Goal: Task Accomplishment & Management: Manage account settings

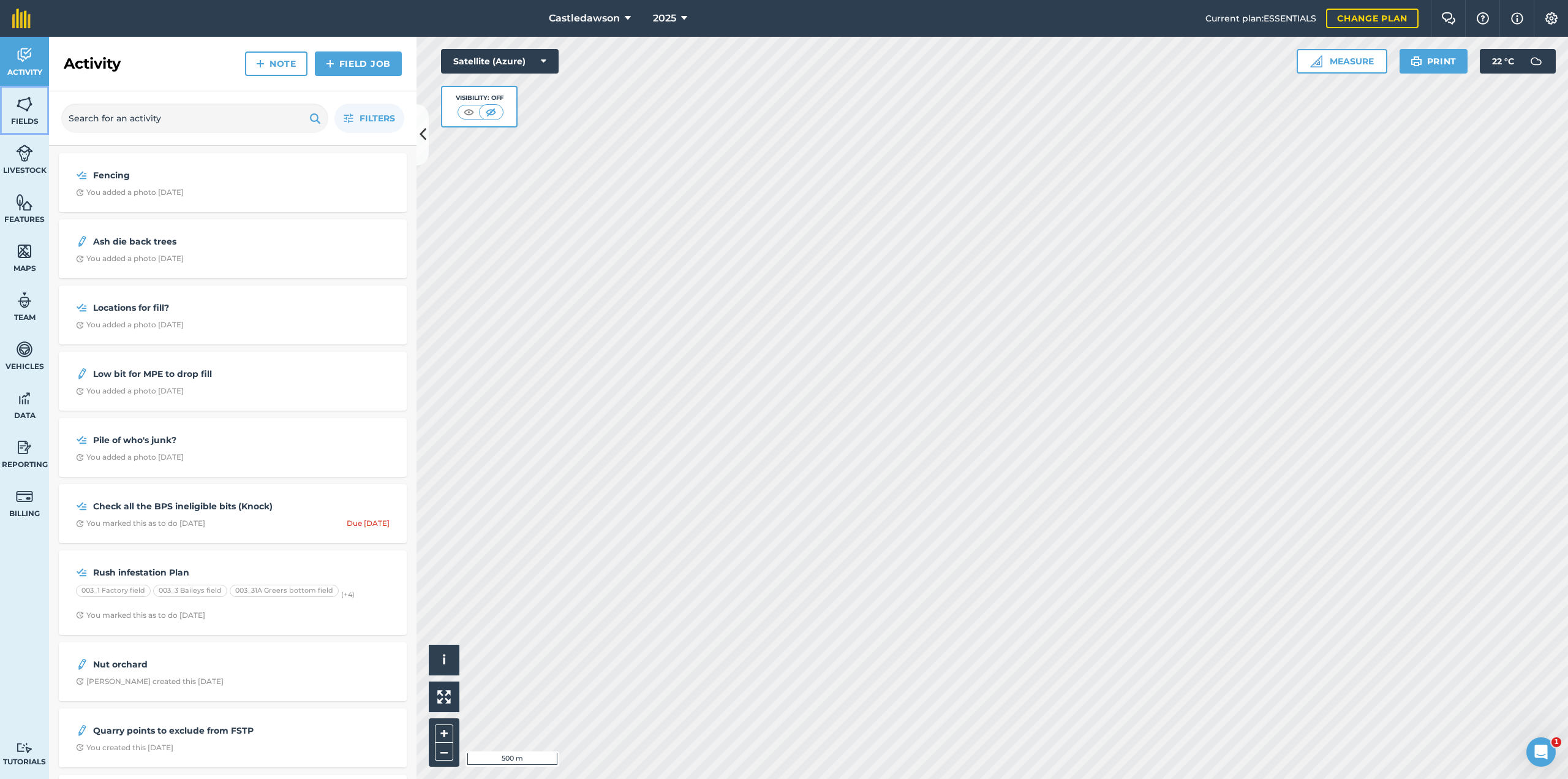
click at [20, 112] on img at bounding box center [24, 104] width 17 height 19
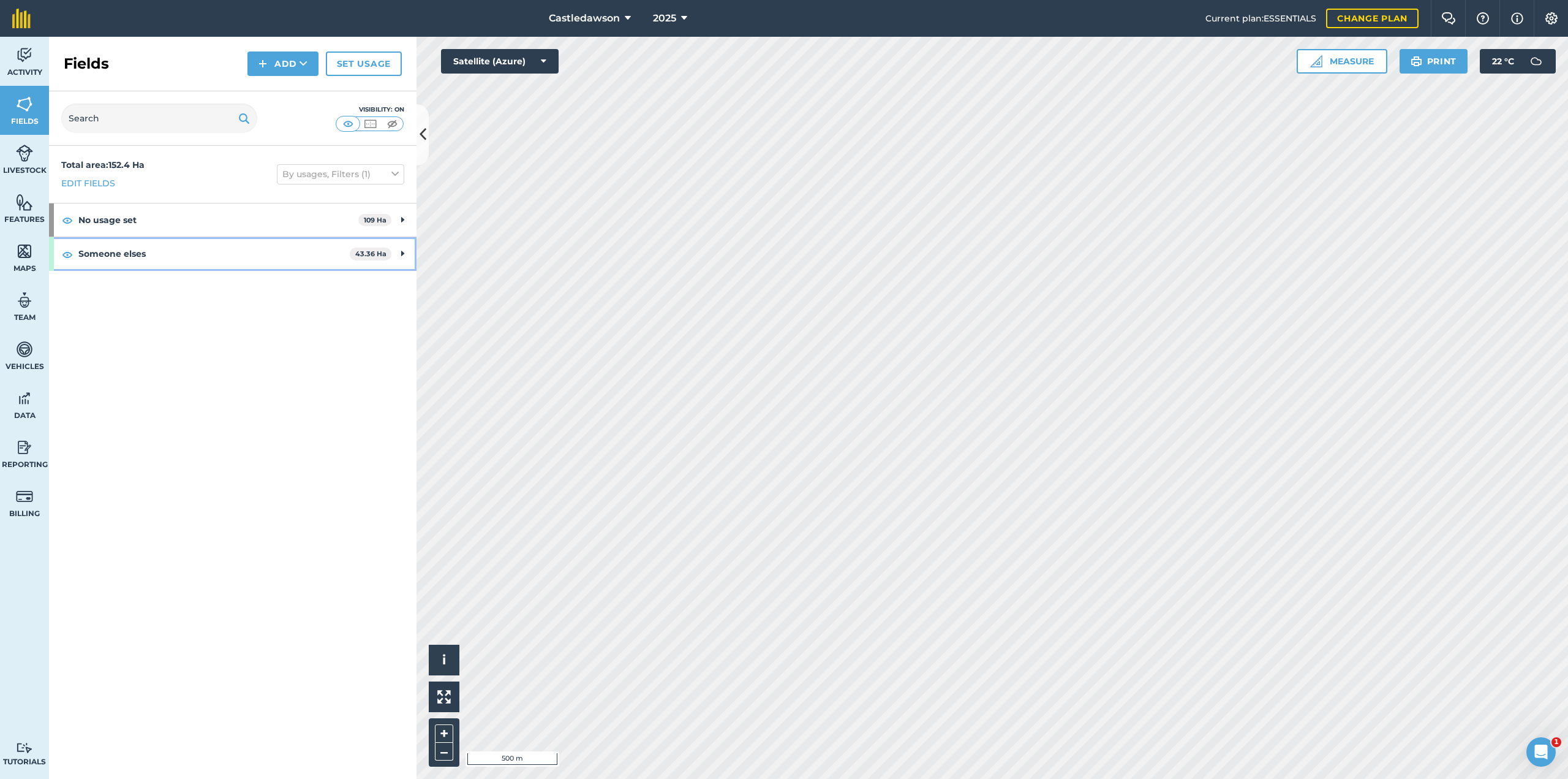
click at [94, 251] on strong "Someone elses" at bounding box center [214, 254] width 271 height 33
click at [403, 256] on div "Someone elses 43.36 Ha" at bounding box center [233, 254] width 367 height 33
click at [403, 256] on icon at bounding box center [402, 253] width 3 height 13
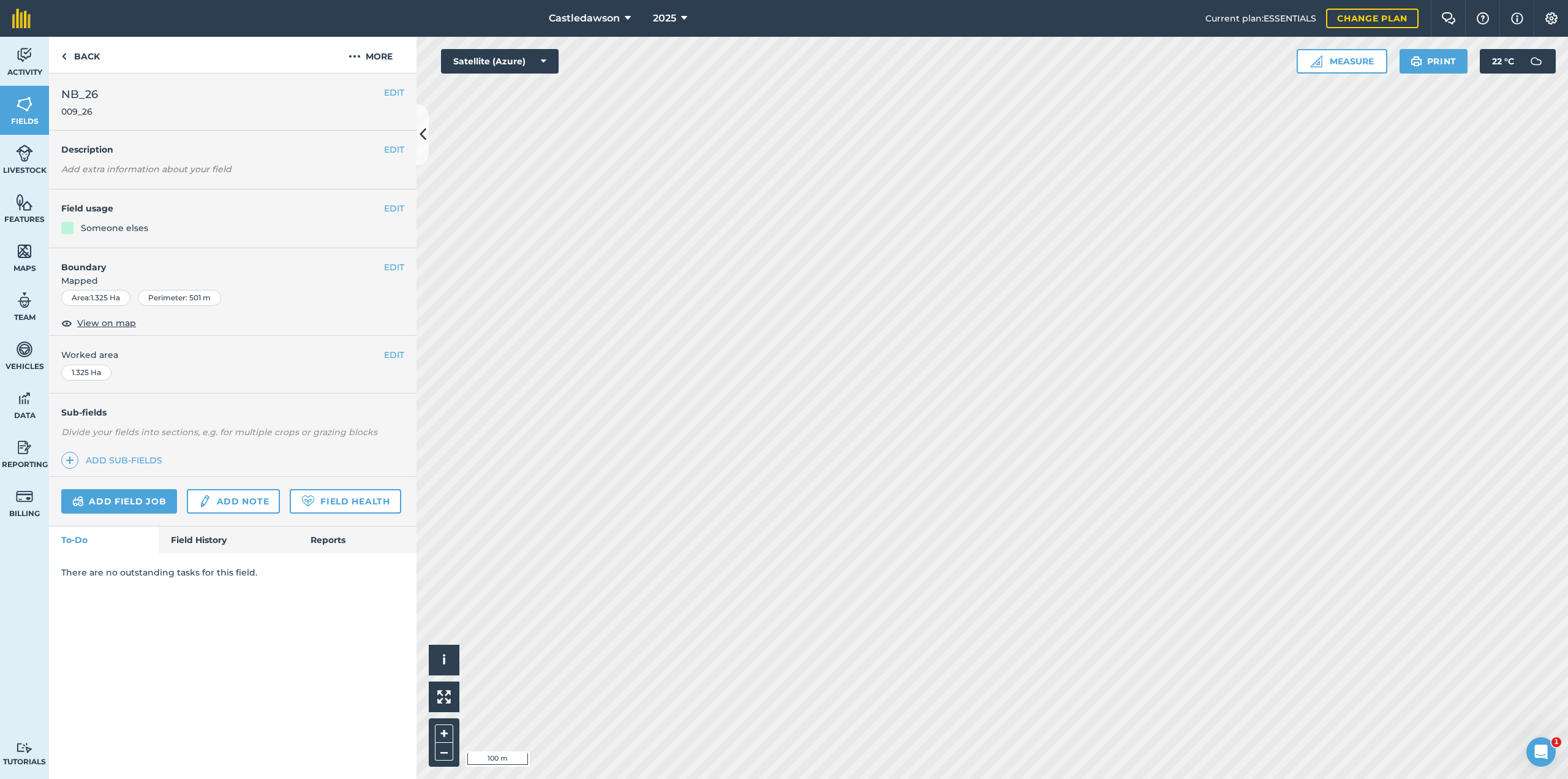
click at [541, 276] on div "Hello i © 2025 TomTom, Microsoft 100 m + –" at bounding box center [992, 408] width 1151 height 742
click at [541, 284] on div "Hello i © 2025 TomTom, Microsoft 100 m + –" at bounding box center [992, 408] width 1151 height 742
click at [541, 332] on div "Hello i © 2025 TomTom, Microsoft 100 m + –" at bounding box center [992, 408] width 1151 height 742
click at [541, 379] on div "Hello i © 2025 TomTom, Microsoft 100 m + –" at bounding box center [992, 408] width 1151 height 742
click at [26, 109] on img at bounding box center [24, 104] width 17 height 19
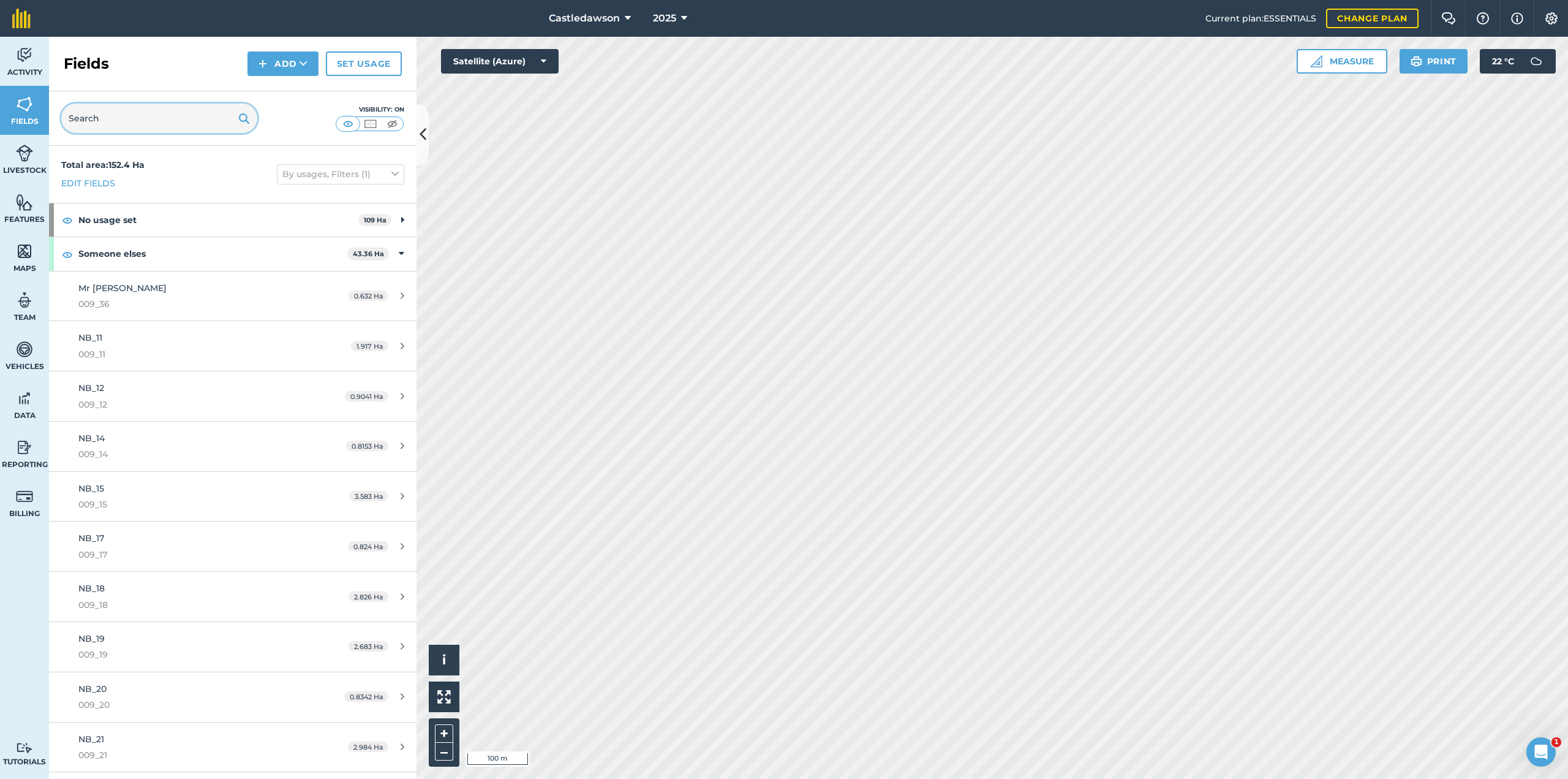
click at [120, 120] on input "text" at bounding box center [159, 118] width 196 height 29
type input "nb"
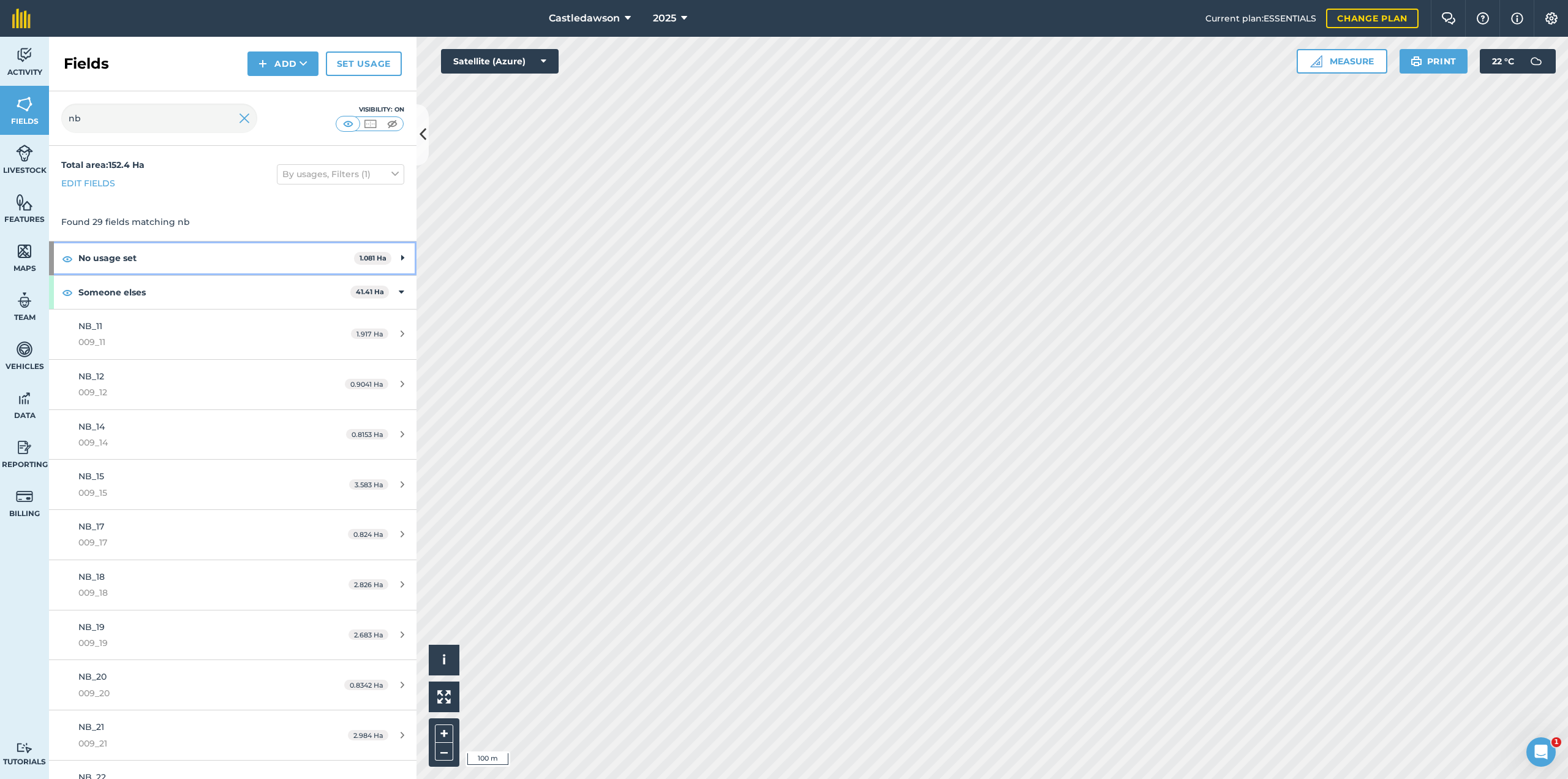
click at [396, 258] on div "No usage set 1.081 Ha" at bounding box center [233, 258] width 367 height 33
click at [168, 301] on span "009_8" at bounding box center [193, 308] width 230 height 13
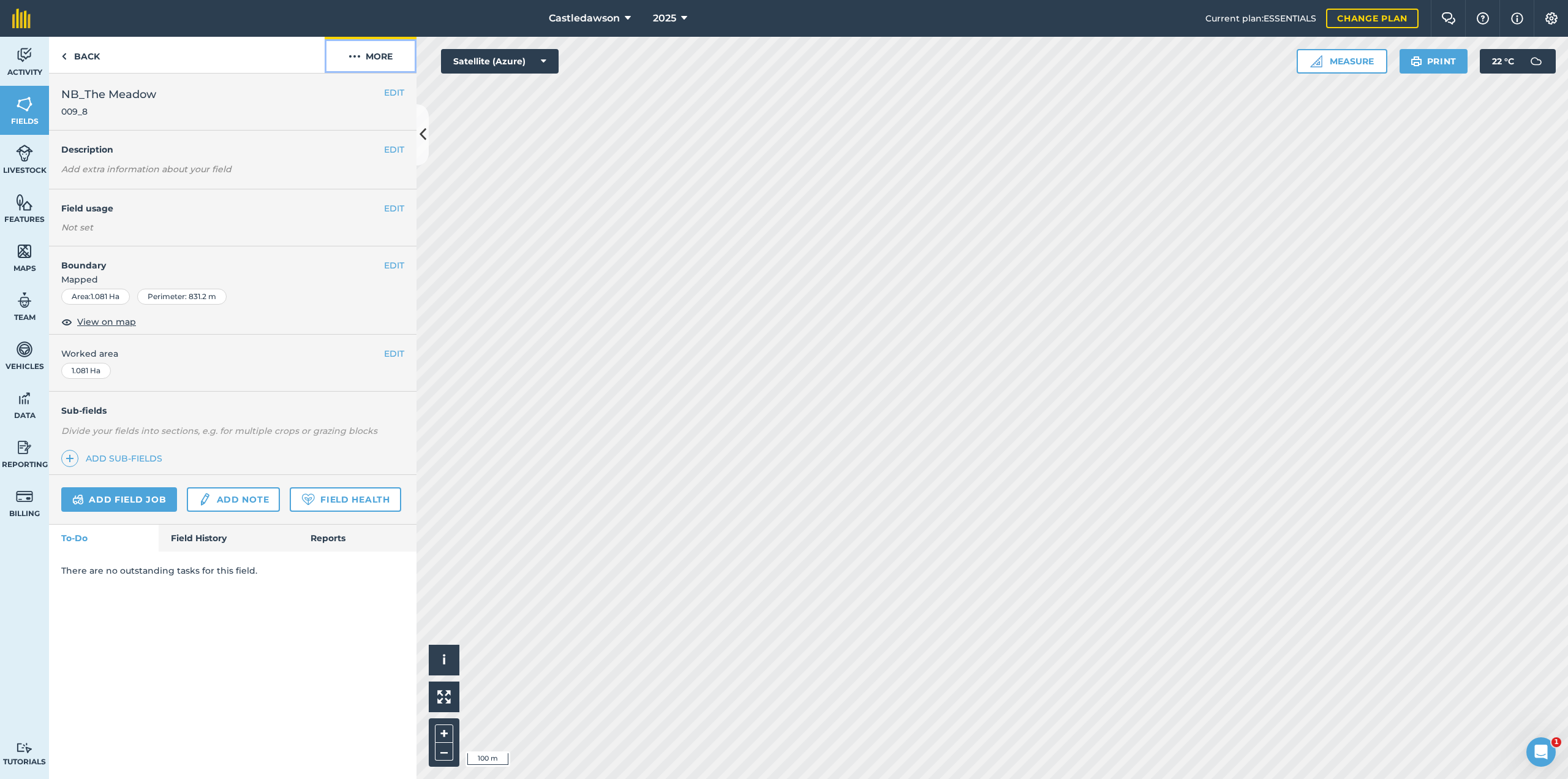
click at [358, 57] on img at bounding box center [354, 56] width 12 height 15
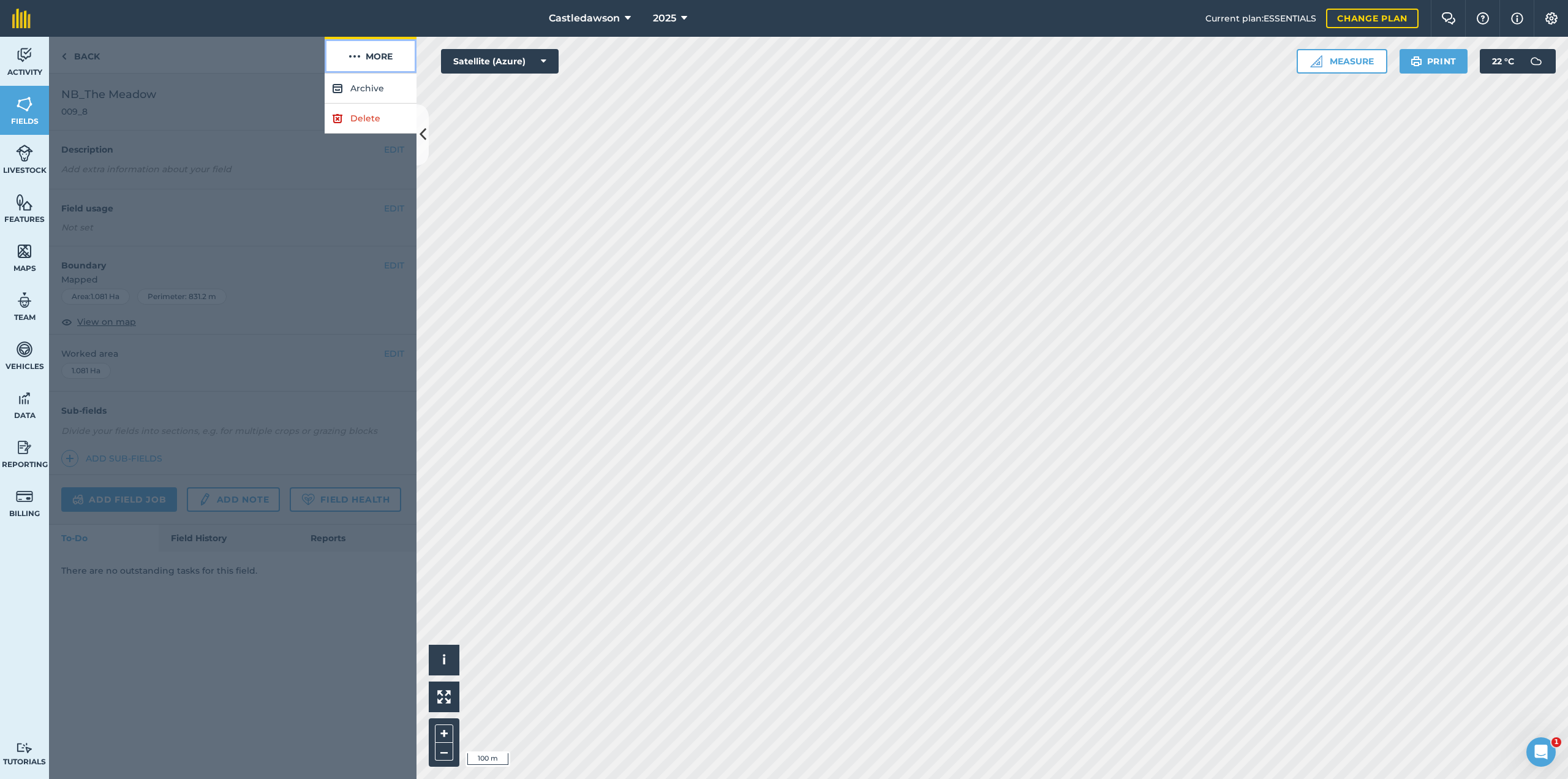
click at [358, 57] on img at bounding box center [354, 56] width 12 height 15
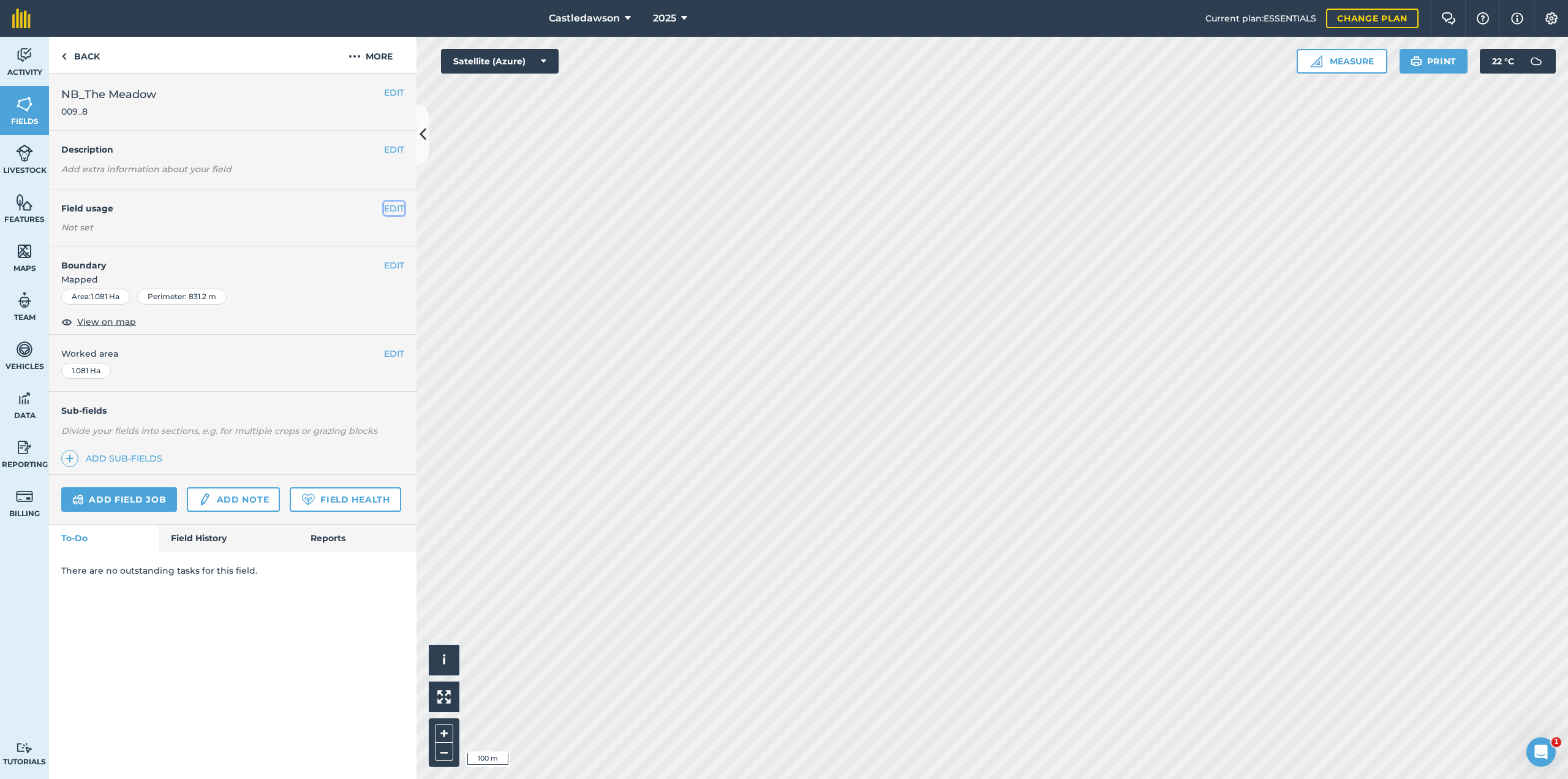
click at [388, 212] on button "EDIT" at bounding box center [394, 208] width 20 height 13
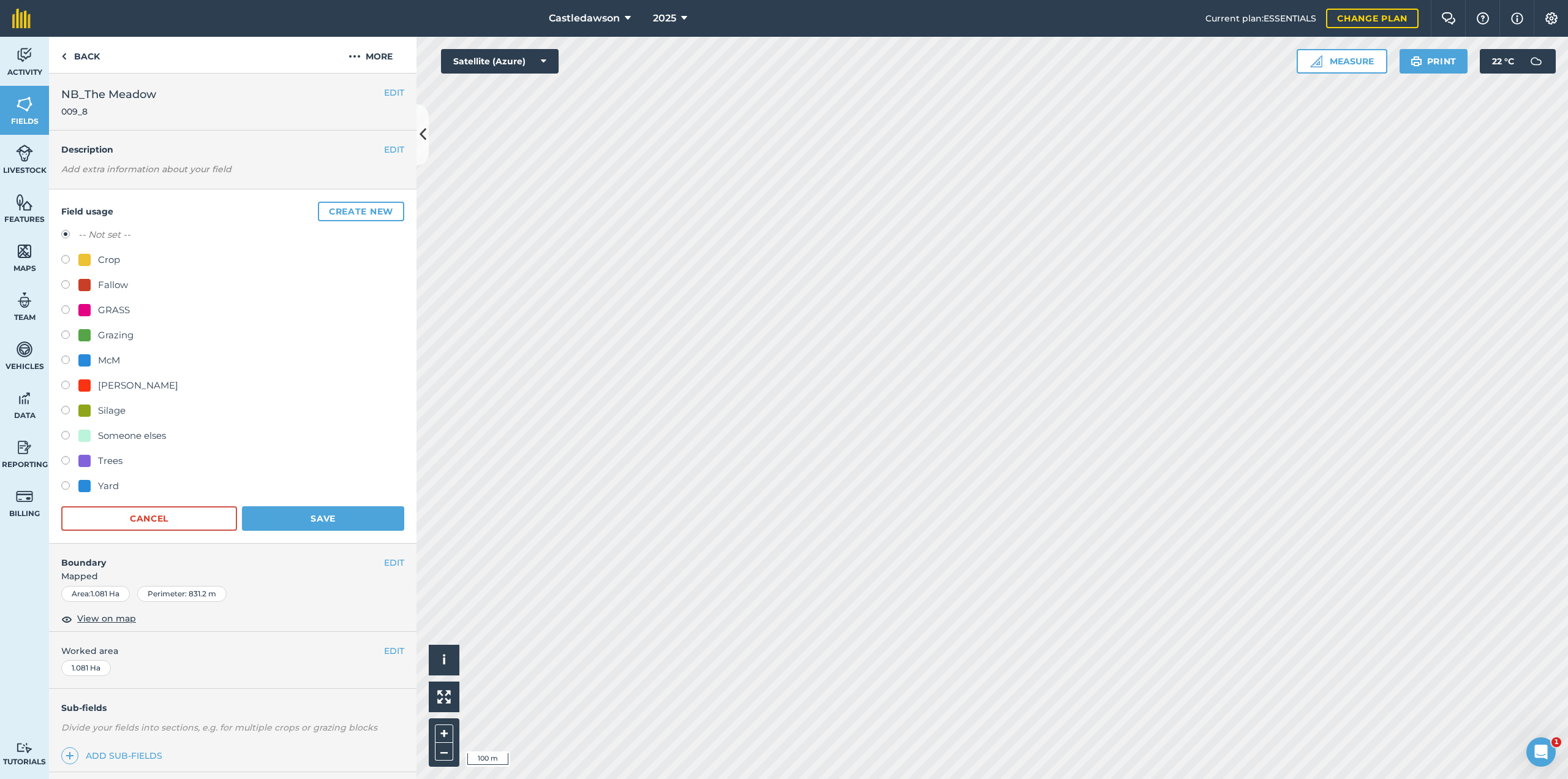
click at [126, 433] on div "Someone elses" at bounding box center [132, 435] width 68 height 15
radio input "true"
radio input "false"
click at [270, 526] on button "Save" at bounding box center [323, 518] width 162 height 24
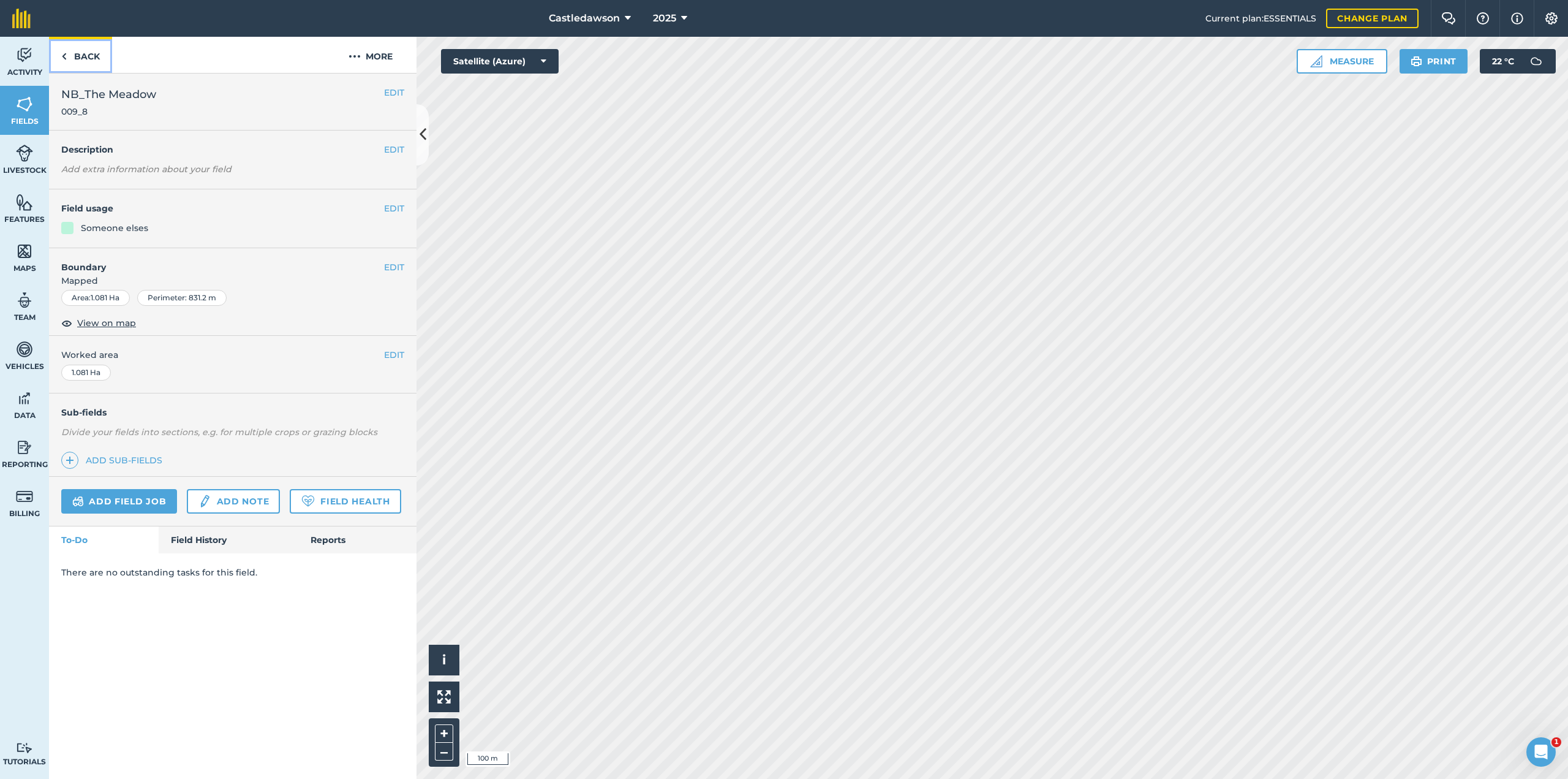
click at [78, 50] on link "Back" at bounding box center [80, 55] width 63 height 36
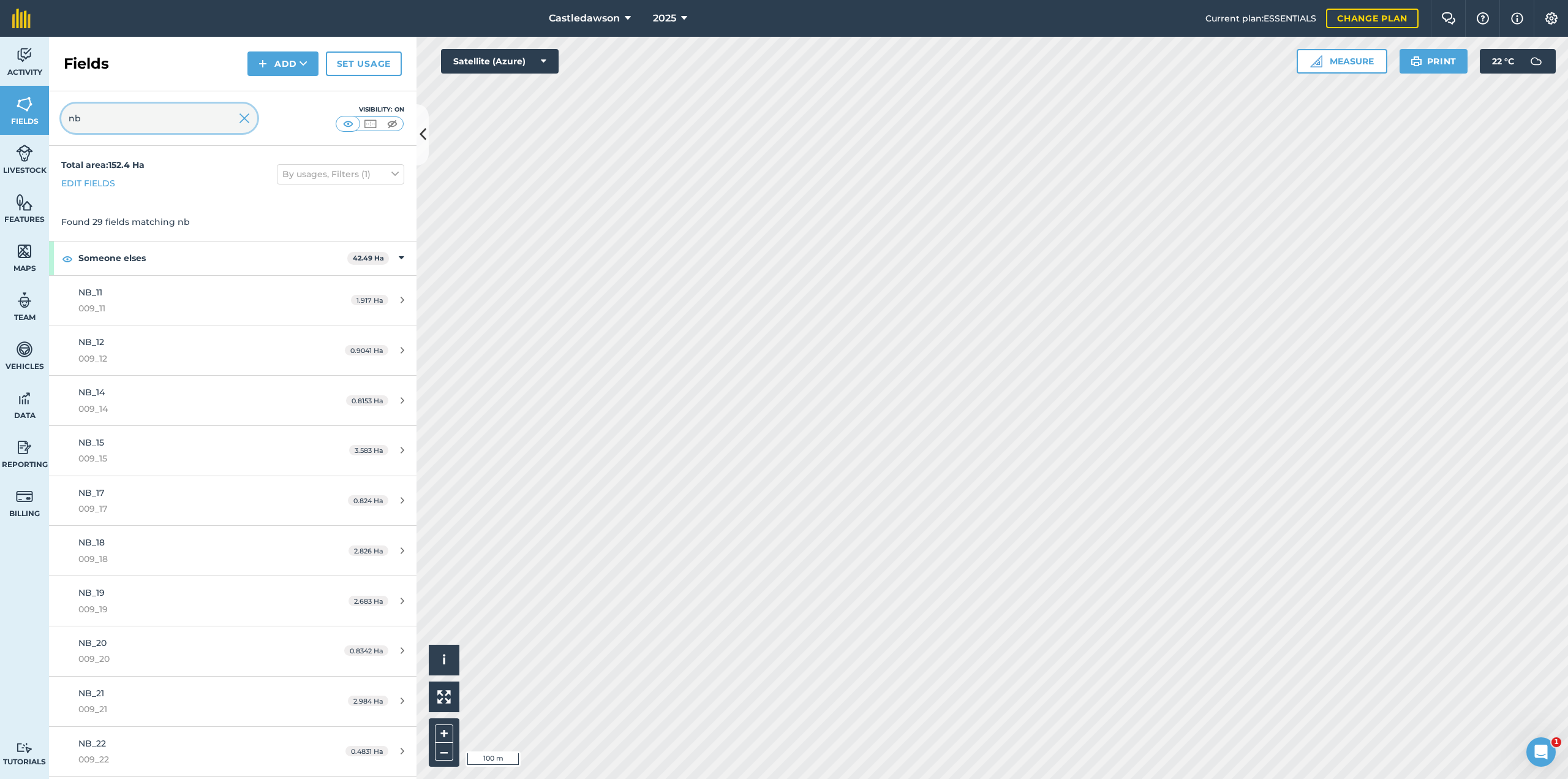
click at [109, 119] on input "nb" at bounding box center [159, 118] width 196 height 29
type input "nb_"
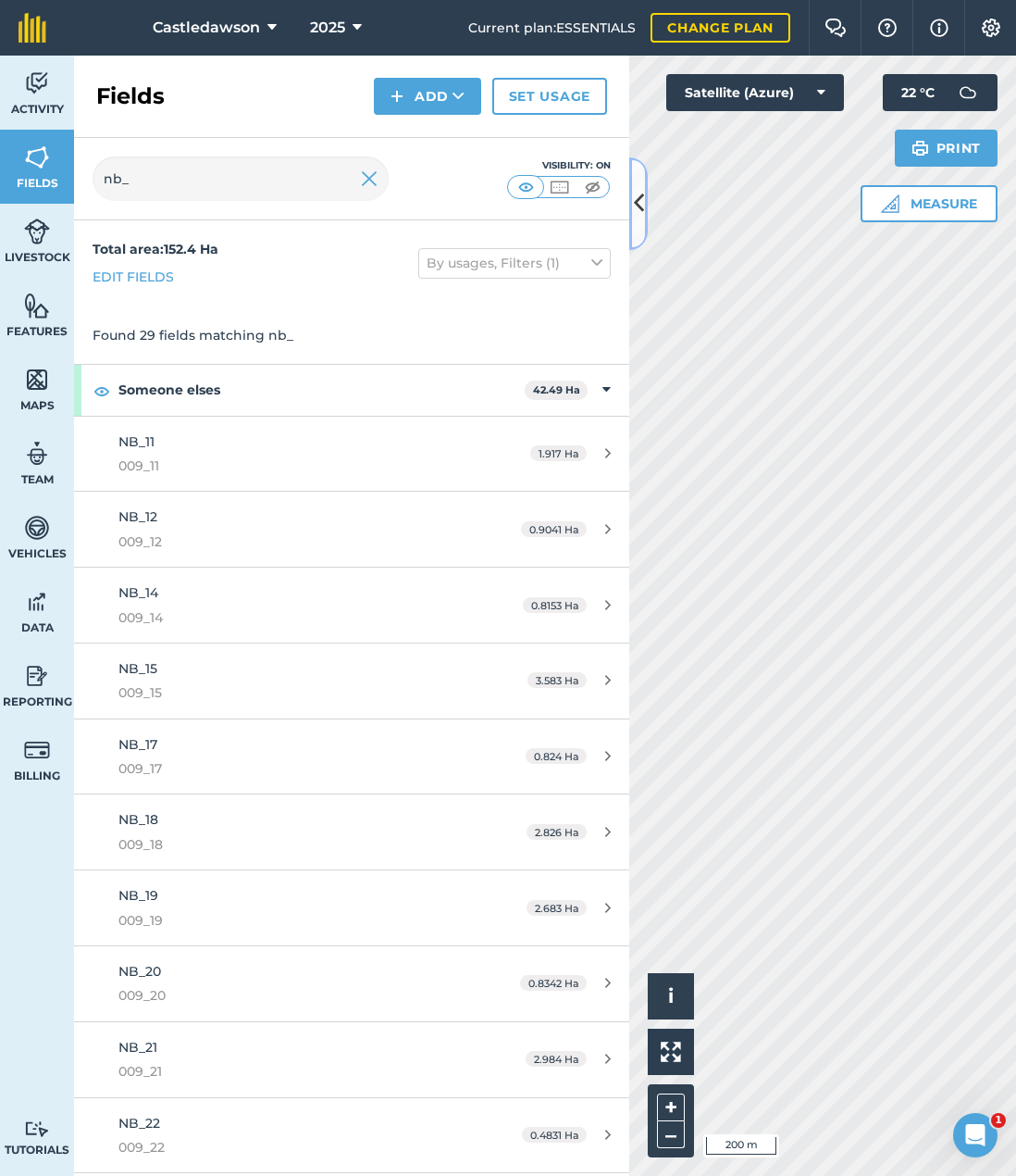
click at [642, 192] on icon at bounding box center [639, 203] width 11 height 33
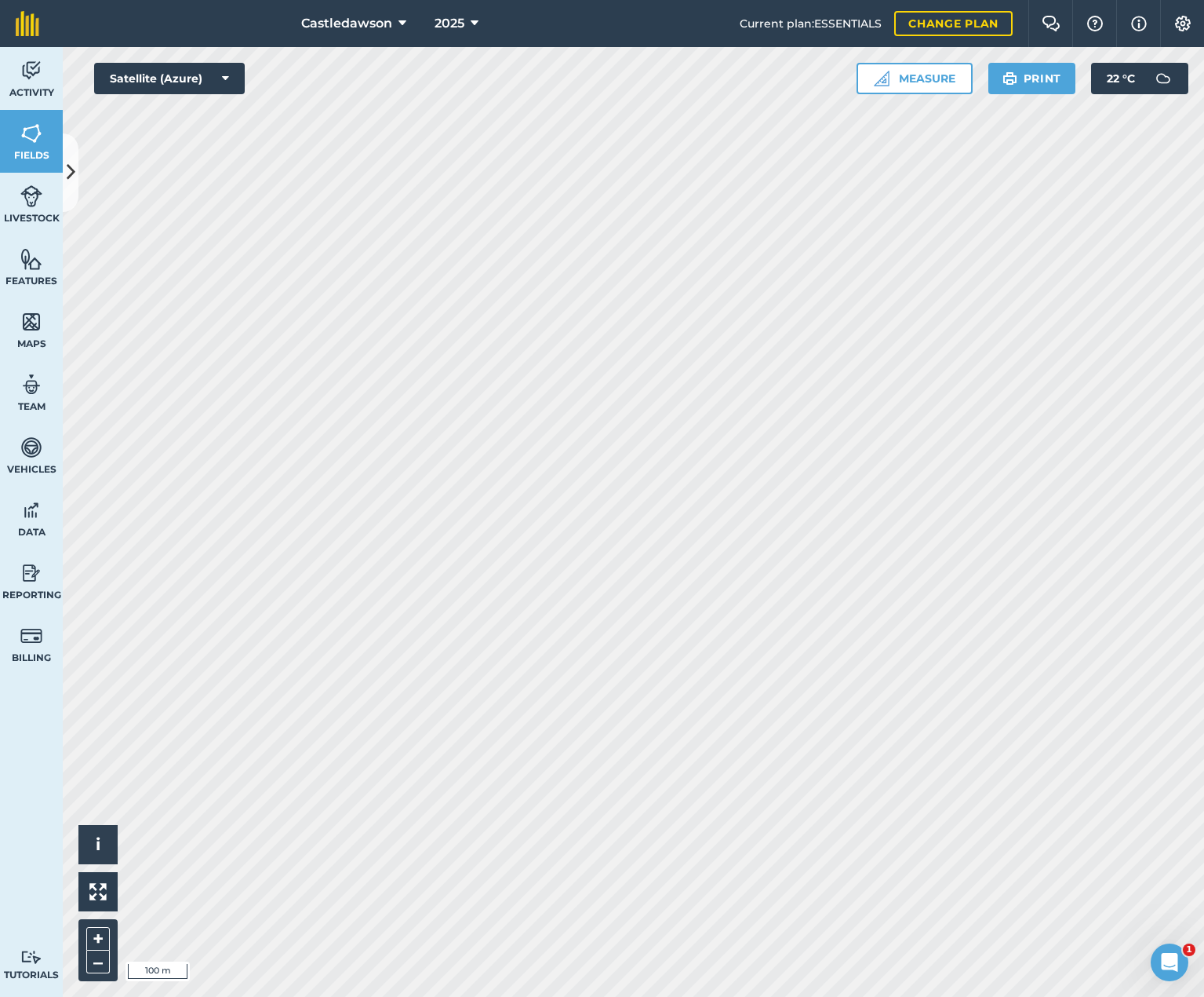
click at [562, 0] on html "Castledawson 2025 Current plan : ESSENTIALS Change plan Farm Chat Help Info Set…" at bounding box center [602, 499] width 1204 height 997
click at [29, 130] on img at bounding box center [31, 133] width 22 height 24
click at [70, 174] on icon at bounding box center [71, 172] width 9 height 28
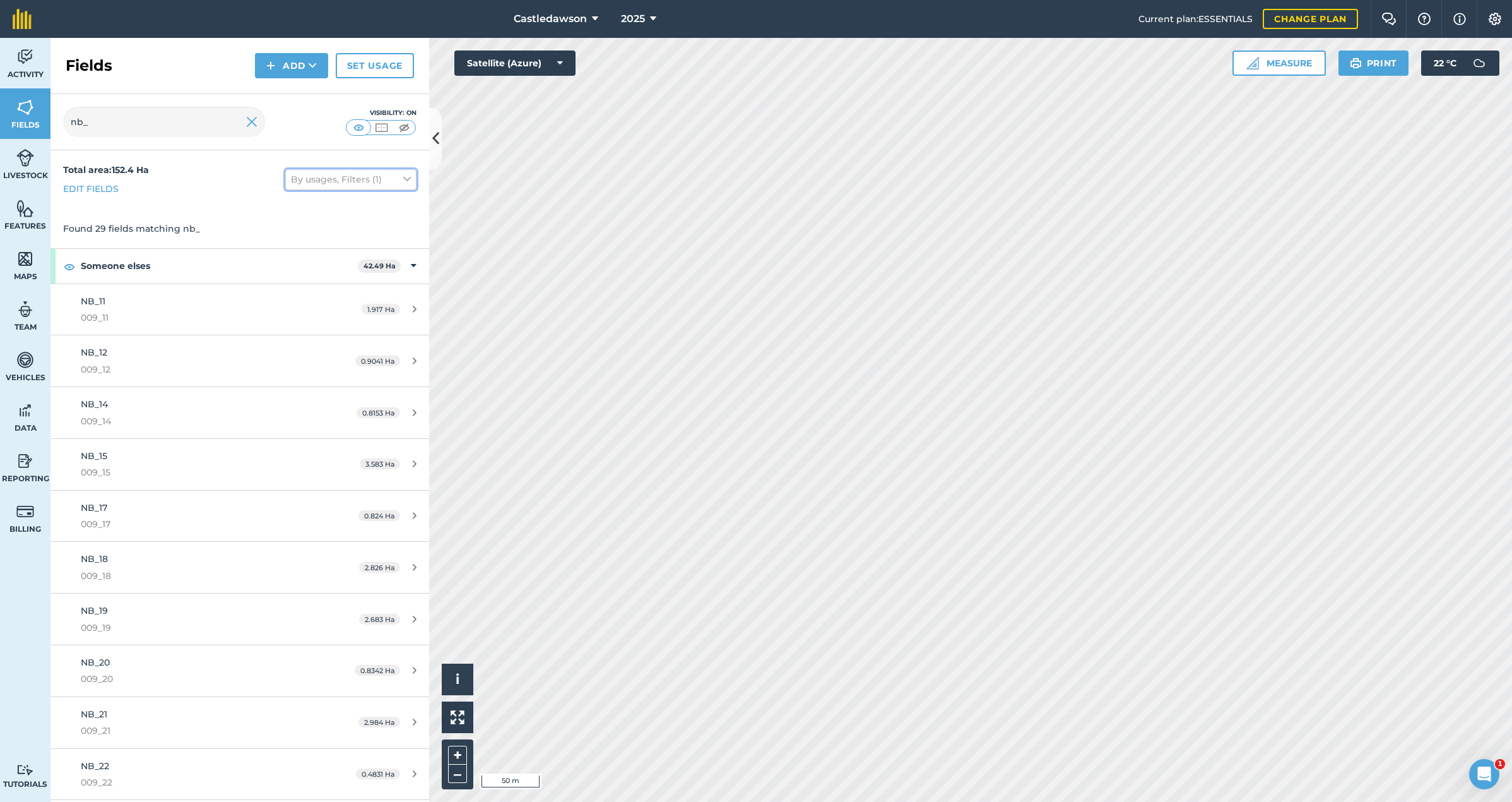
click at [352, 180] on button "By usages, Filters (1)" at bounding box center [351, 179] width 131 height 20
click at [291, 295] on label "Visible on screen" at bounding box center [351, 291] width 120 height 13
click at [291, 293] on input "Visible on screen" at bounding box center [295, 288] width 8 height 8
checkbox input "true"
click at [295, 316] on label "Declutter field names" at bounding box center [351, 315] width 120 height 13
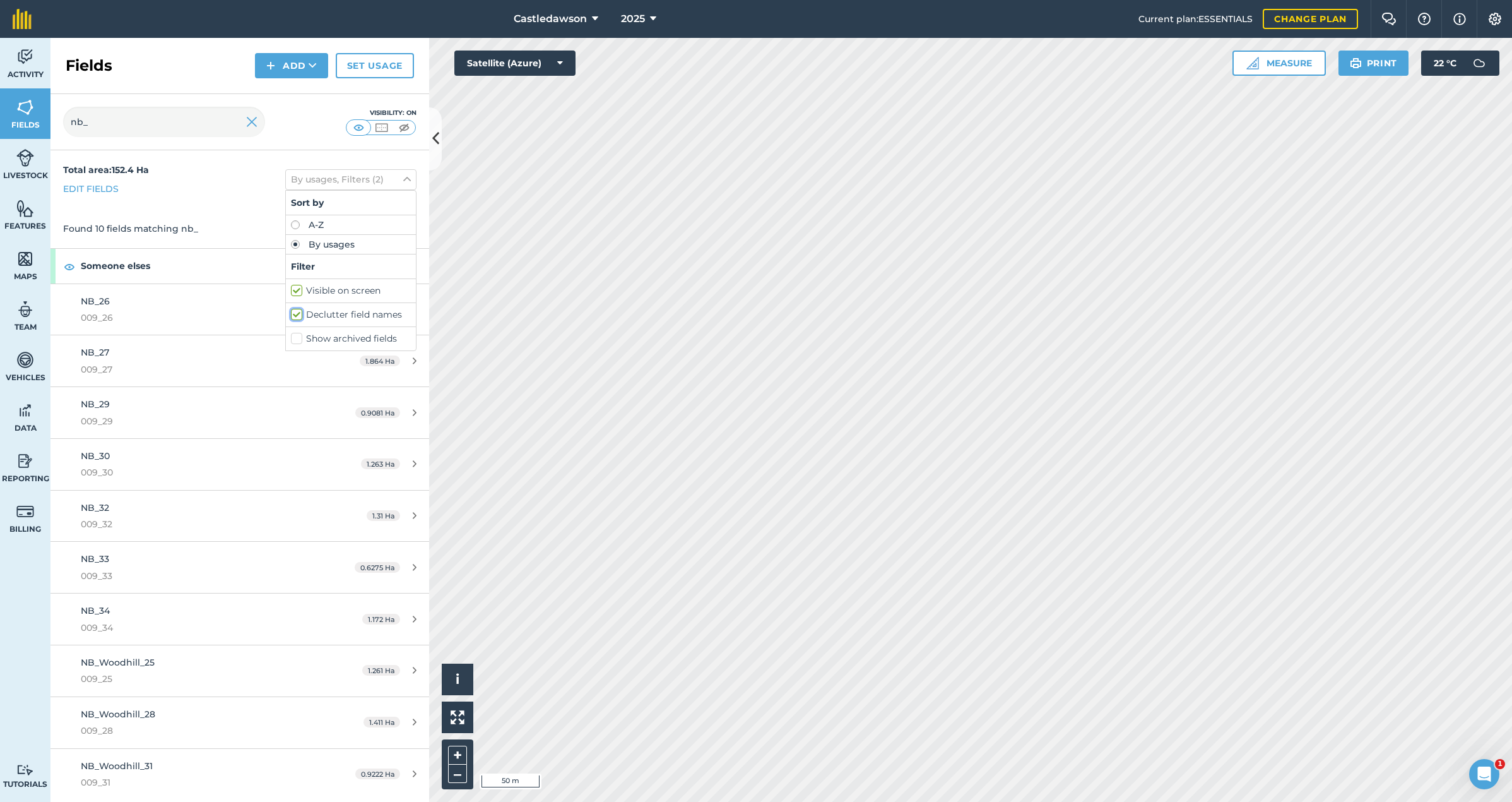
click at [295, 316] on input "Declutter field names" at bounding box center [295, 312] width 8 height 8
click at [295, 316] on label "Declutter field names" at bounding box center [351, 315] width 120 height 13
click at [295, 316] on input "Declutter field names" at bounding box center [295, 312] width 8 height 8
checkbox input "true"
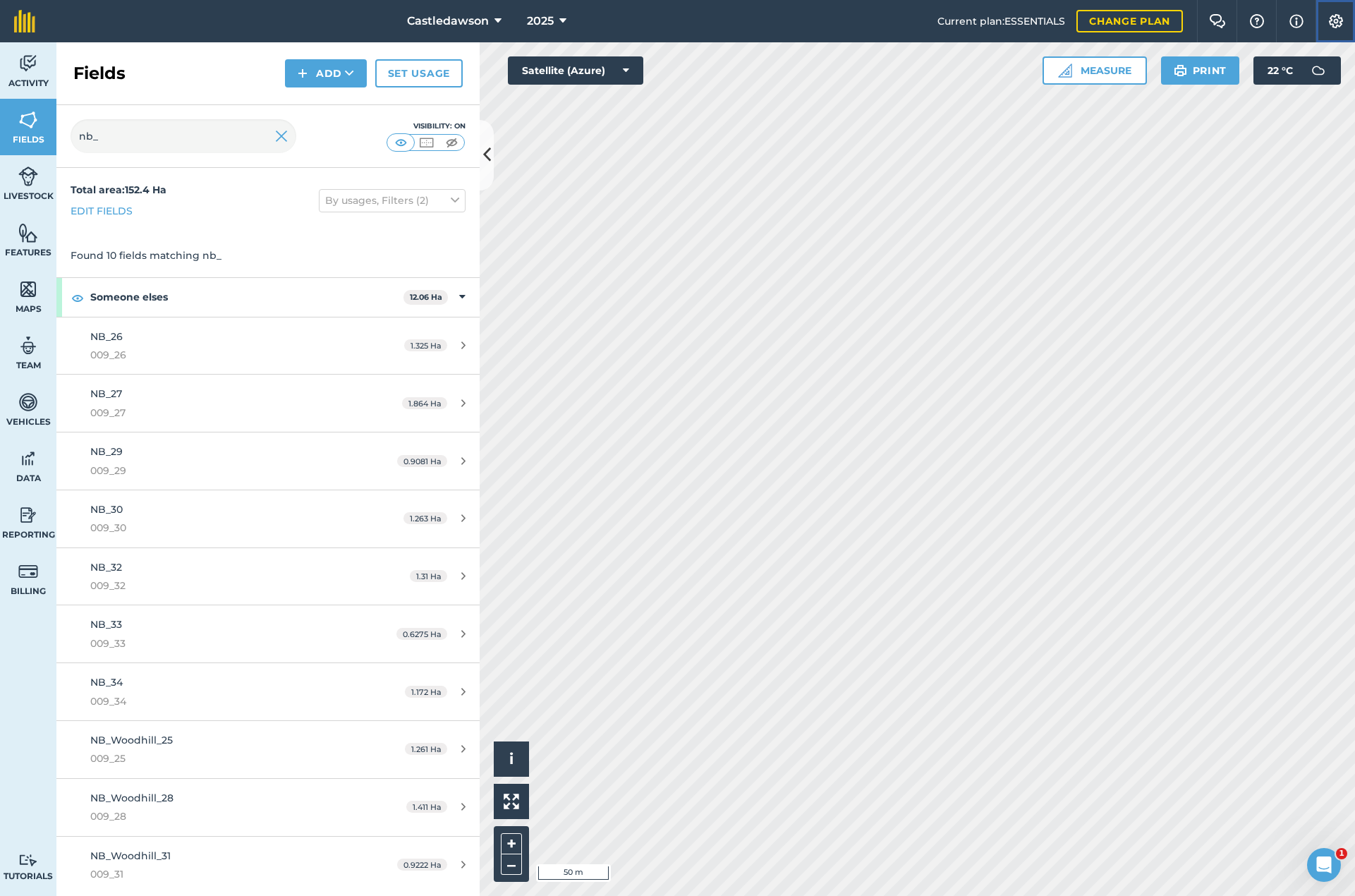
click at [624, 16] on img at bounding box center [1335, 21] width 17 height 14
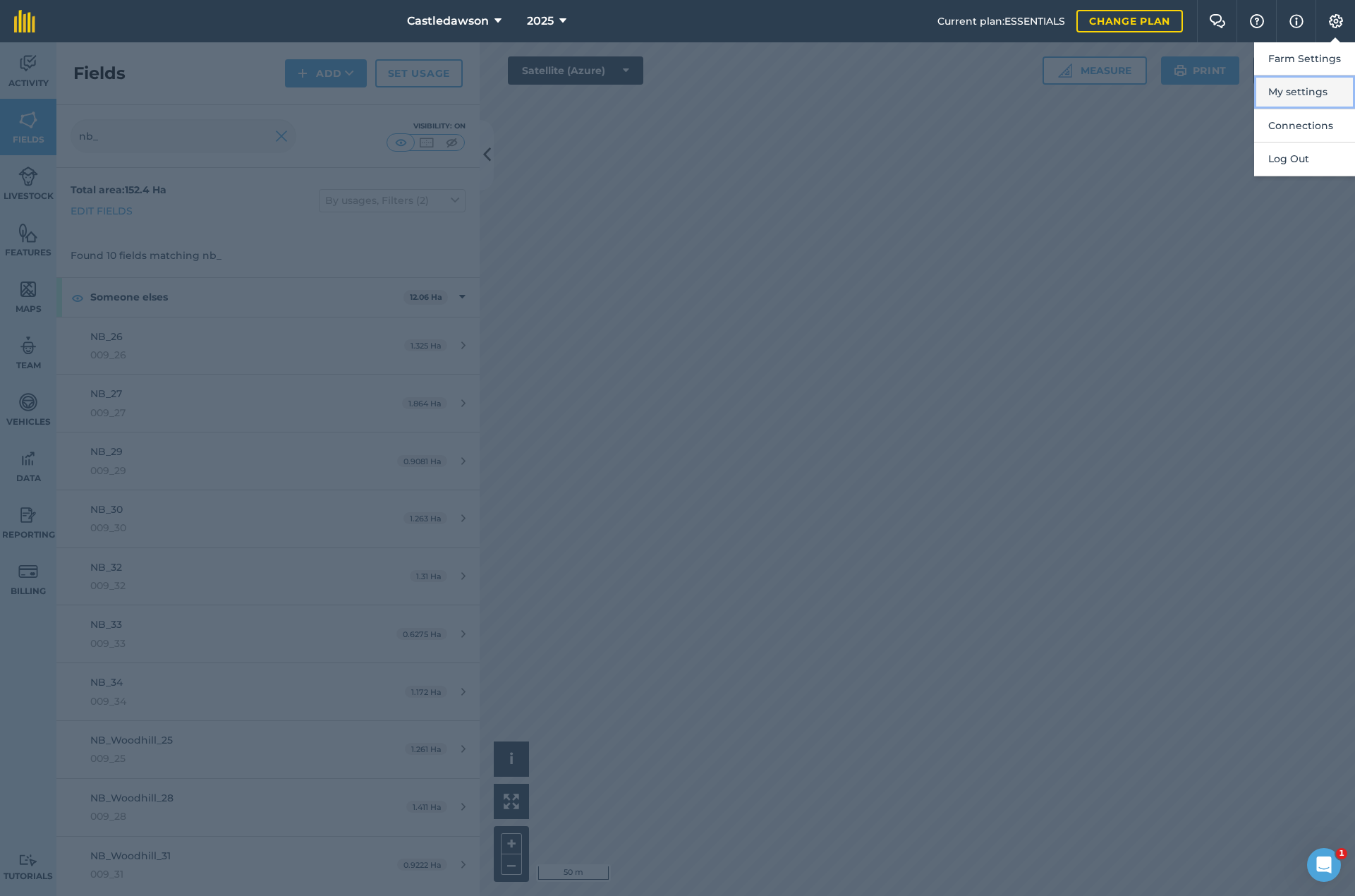
click at [624, 92] on button "My settings" at bounding box center [1304, 92] width 101 height 33
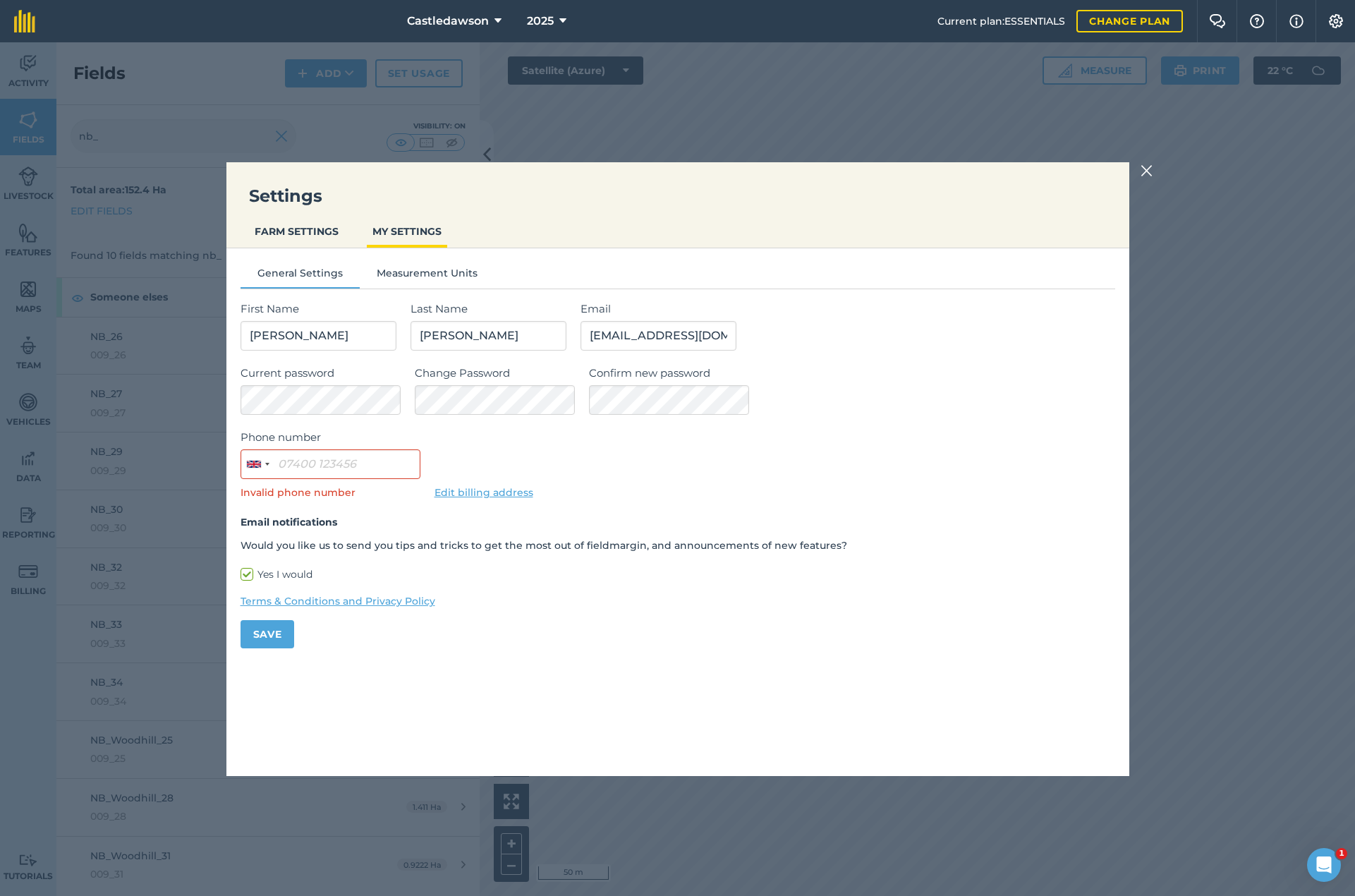
click at [411, 262] on div "General Settings Measurement Units First Name [PERSON_NAME] Last Name [PERSON_N…" at bounding box center [677, 451] width 903 height 405
click at [411, 273] on button "Measurement Units" at bounding box center [427, 275] width 134 height 21
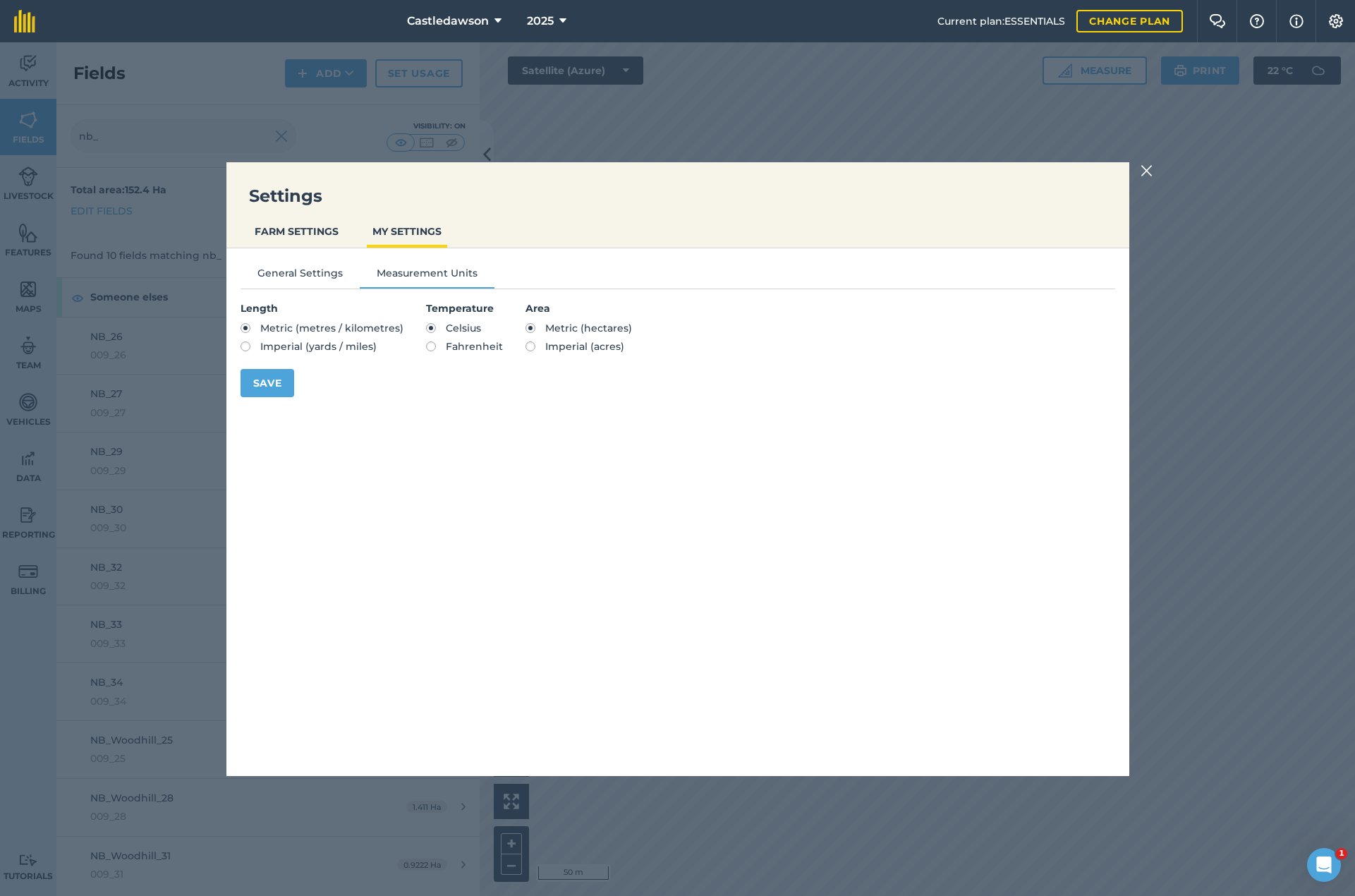
click at [563, 347] on span "Imperial (acres)" at bounding box center [585, 346] width 79 height 12
radio input "true"
radio input "false"
click at [279, 377] on button "Save" at bounding box center [267, 383] width 54 height 28
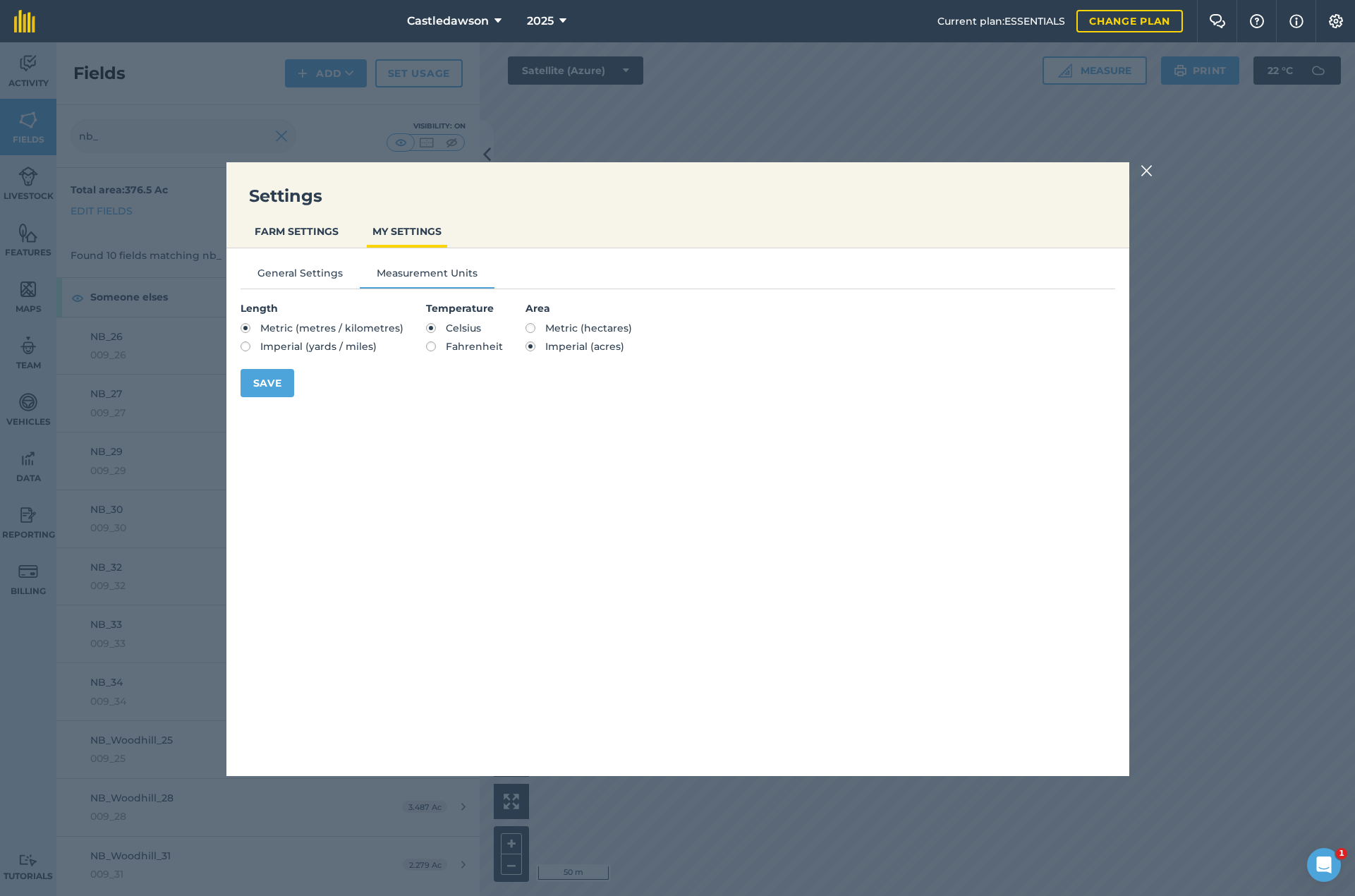
click at [624, 170] on img at bounding box center [1146, 170] width 12 height 17
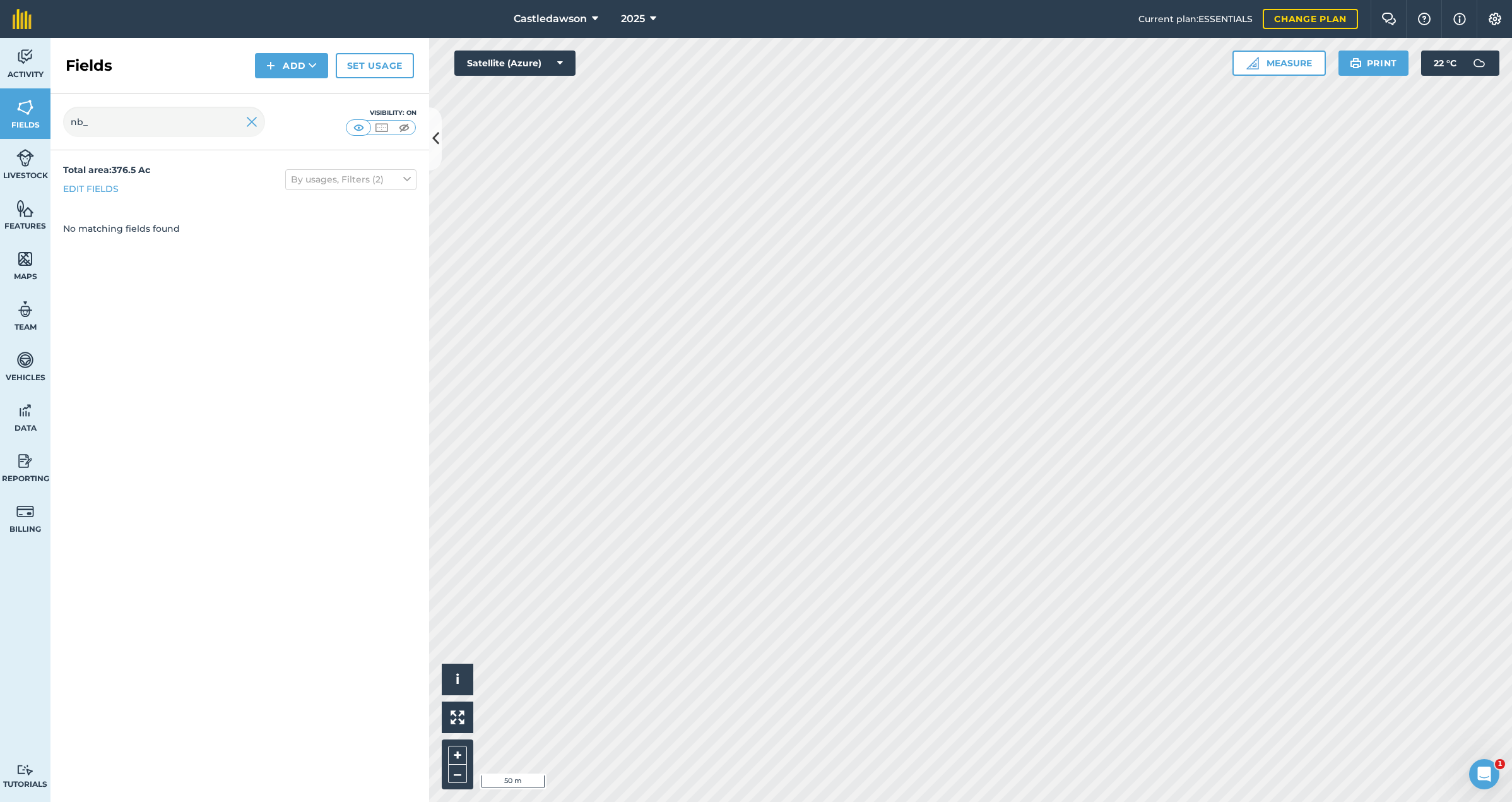
click at [503, 72] on div "Hello i © 2025 TomTom, Microsoft 50 m + – Satellite (Azure) Measure Print 22 ° C" at bounding box center [971, 420] width 1083 height 764
click at [558, 0] on html "Castledawson 2025 Current plan : ESSENTIALS Change plan Farm Chat Help Info Set…" at bounding box center [756, 401] width 1512 height 802
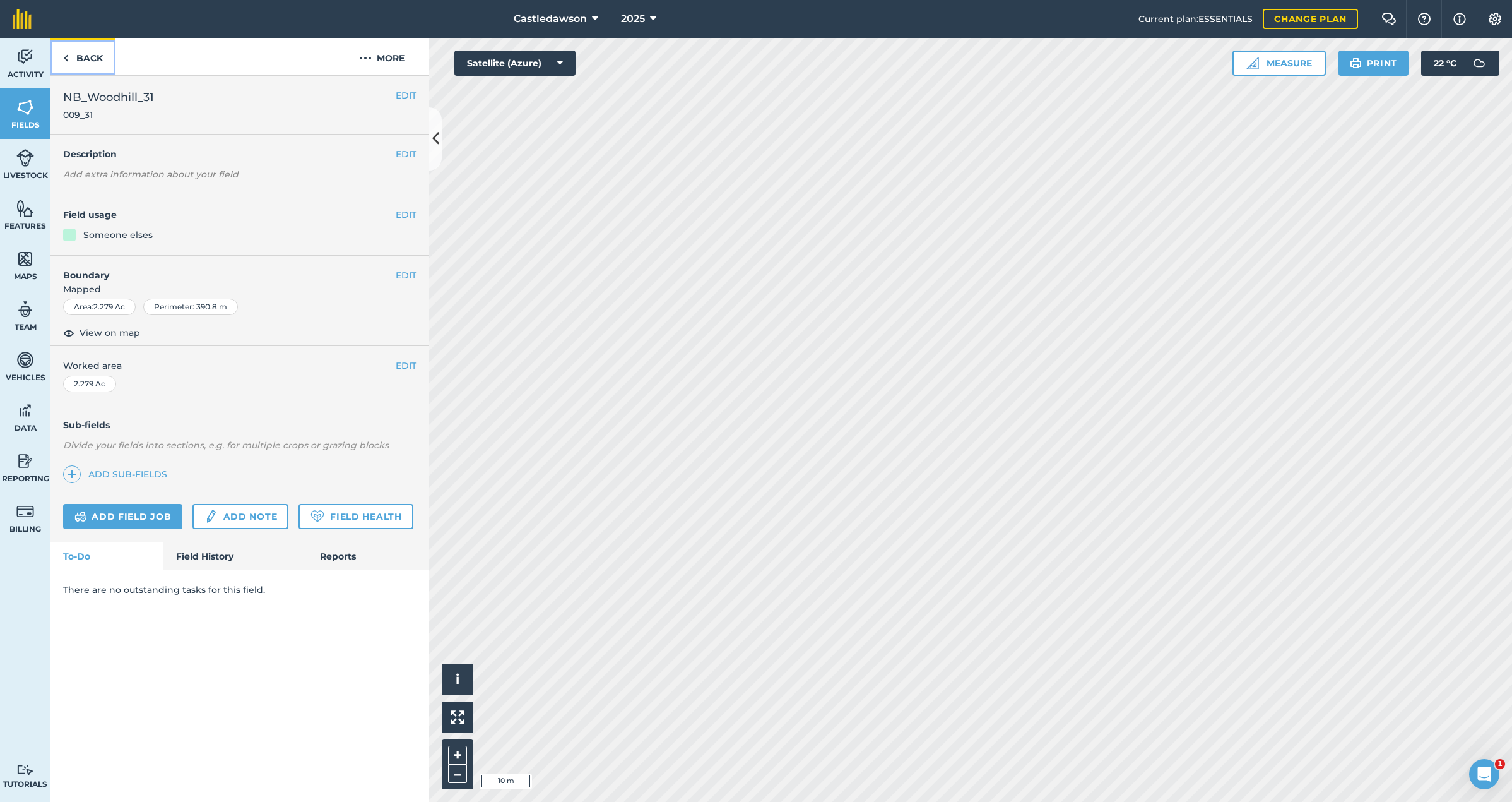
click at [72, 56] on link "Back" at bounding box center [83, 57] width 65 height 37
click at [89, 55] on link "Back" at bounding box center [83, 57] width 65 height 37
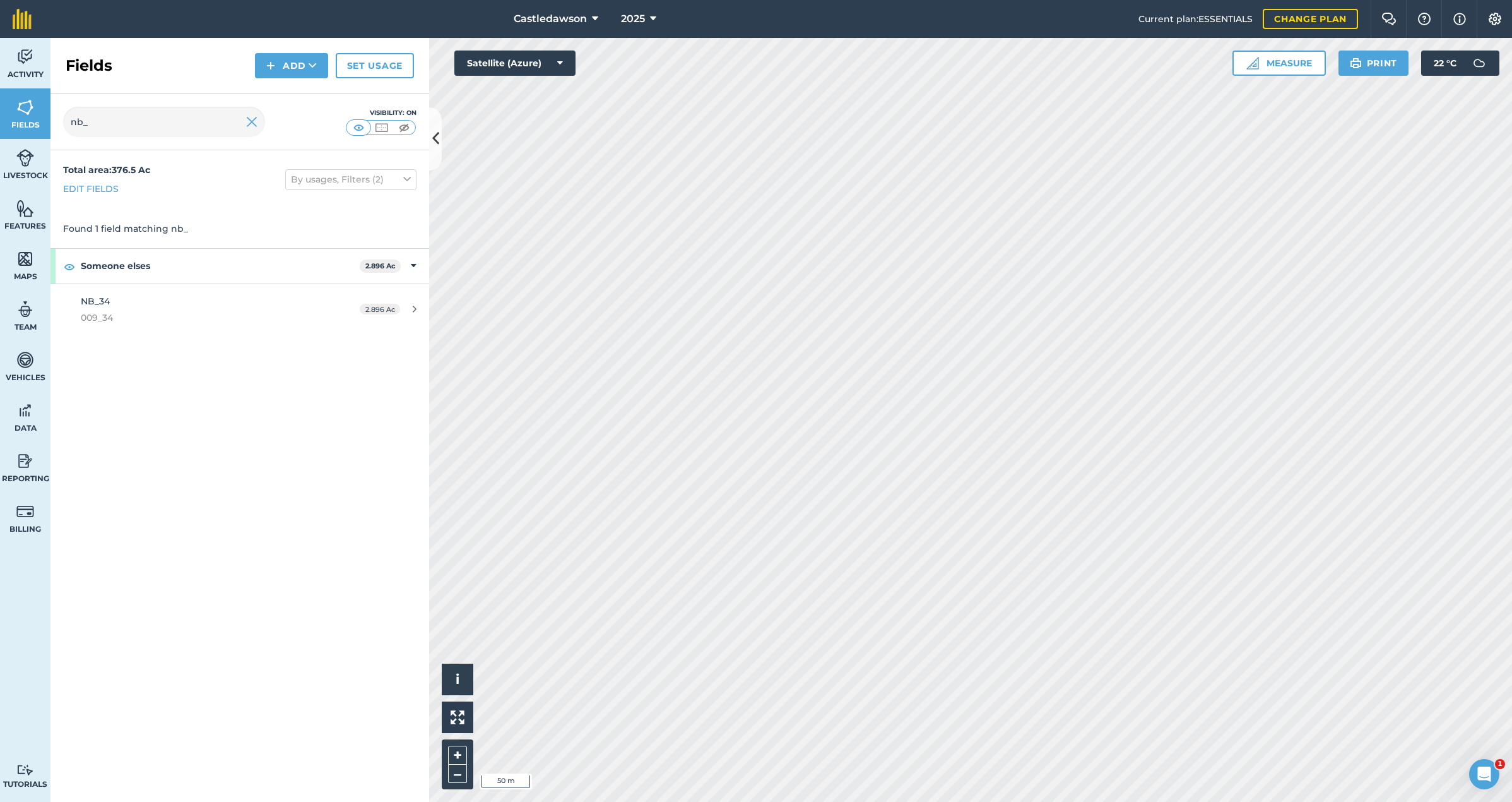
click at [558, 33] on div "Castledawson 2025 Current plan : ESSENTIALS Change plan Farm Chat Help Info Set…" at bounding box center [756, 401] width 1512 height 802
